Goal: Transaction & Acquisition: Download file/media

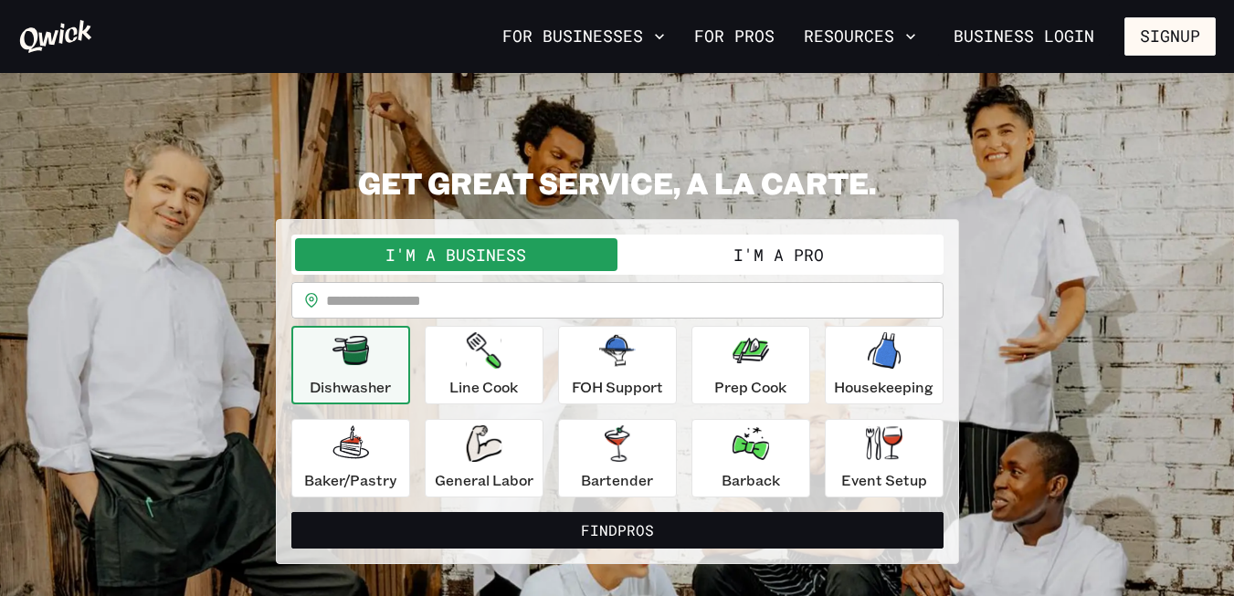
click at [746, 240] on button "I'm a Pro" at bounding box center [778, 254] width 322 height 33
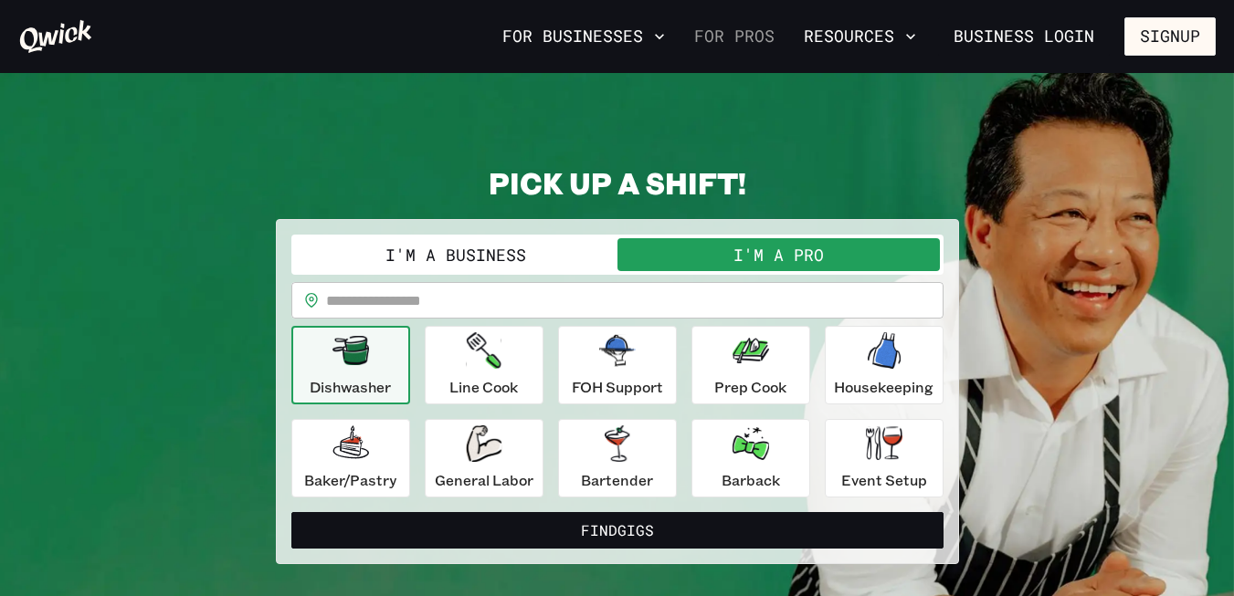
click at [742, 29] on link "For Pros" at bounding box center [734, 36] width 95 height 31
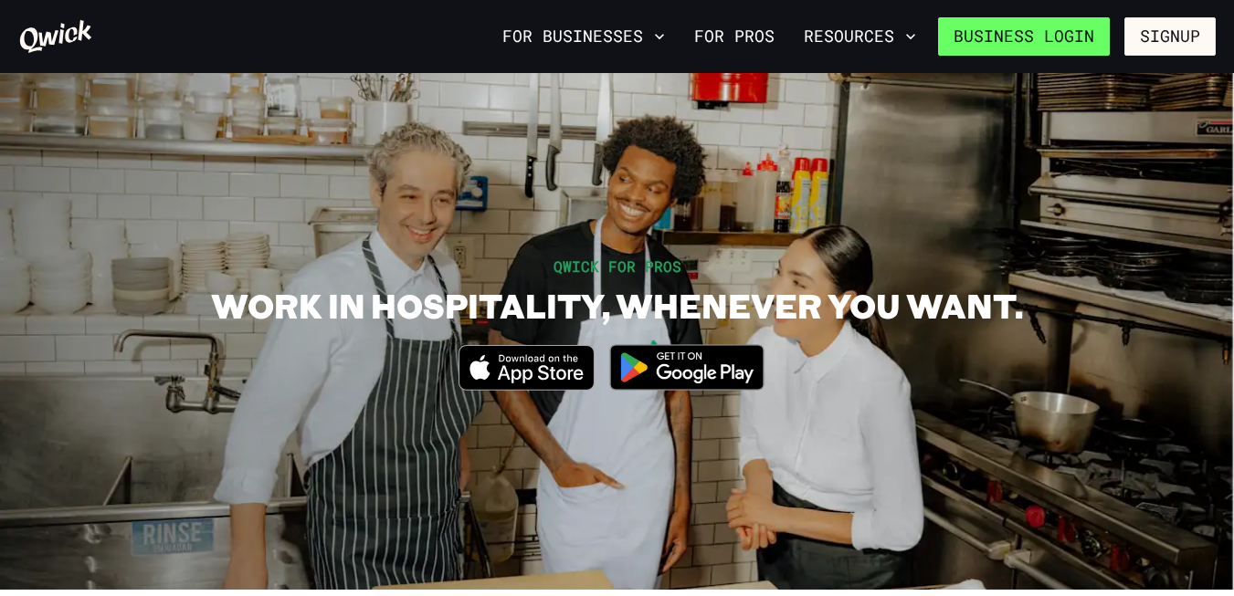
click at [1048, 41] on link "Business Login" at bounding box center [1024, 36] width 172 height 38
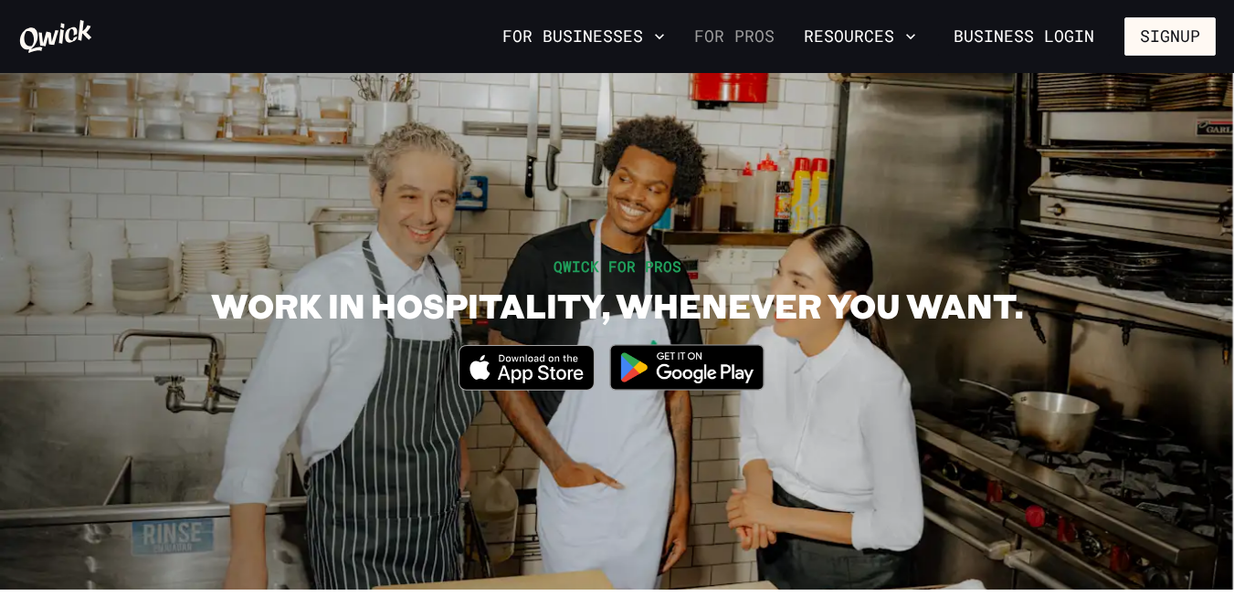
click at [727, 41] on link "For Pros" at bounding box center [734, 36] width 95 height 31
click at [712, 366] on img at bounding box center [686, 367] width 177 height 68
click at [550, 379] on icon "Download on the App Store" at bounding box center [526, 368] width 134 height 44
click at [733, 37] on link "For Pros" at bounding box center [734, 36] width 95 height 31
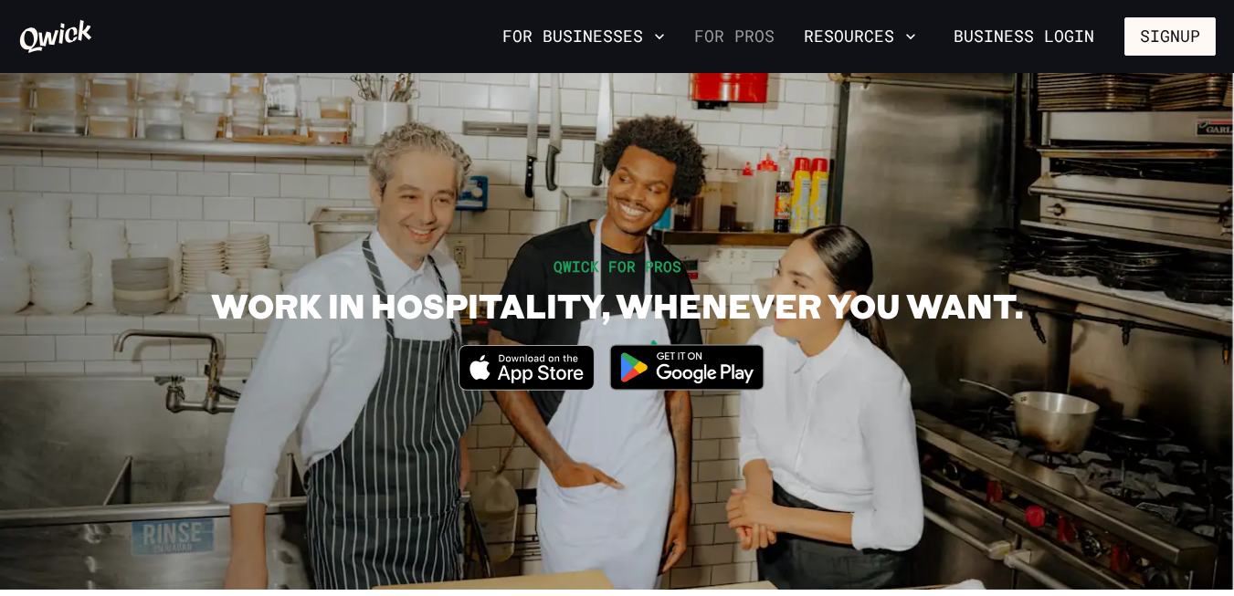
click at [733, 37] on link "For Pros" at bounding box center [734, 36] width 95 height 31
click at [731, 29] on link "For Pros" at bounding box center [734, 36] width 95 height 31
click at [697, 37] on link "For Pros" at bounding box center [734, 36] width 95 height 31
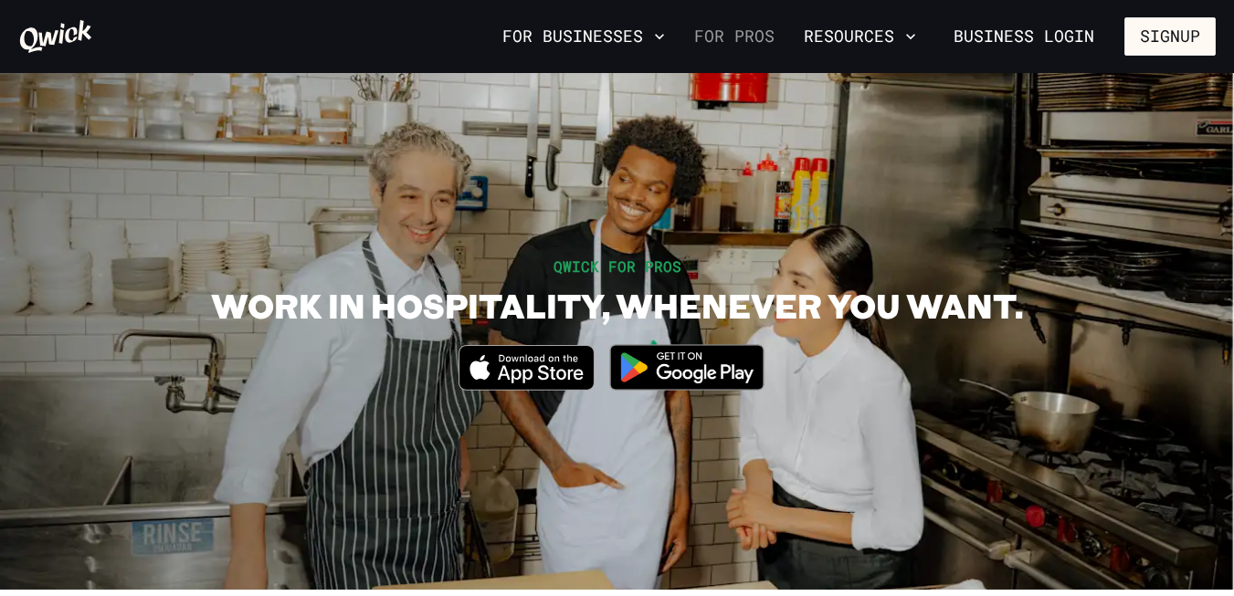
click at [697, 37] on link "For Pros" at bounding box center [734, 36] width 95 height 31
